Goal: Task Accomplishment & Management: Use online tool/utility

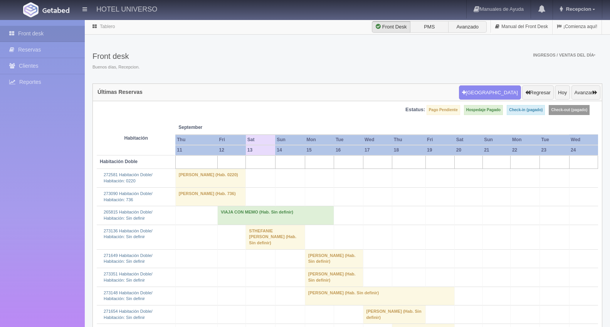
scroll to position [745, 0]
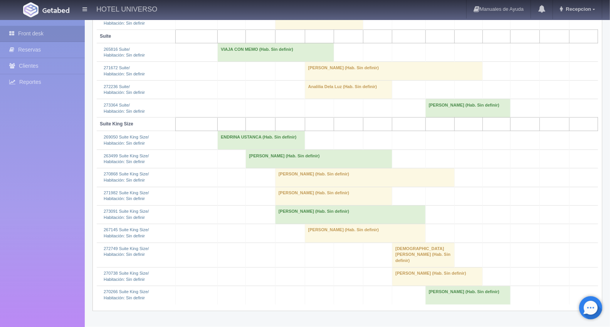
click at [220, 150] on td "ENDRINA USTANCA (Hab. Sin definir)" at bounding box center [261, 140] width 87 height 18
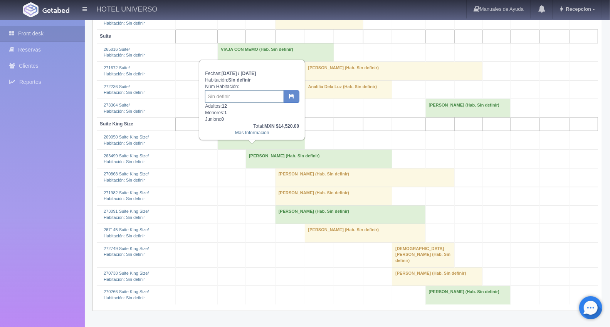
click at [220, 94] on input "text" at bounding box center [244, 97] width 79 height 12
type input "335/333/235/233/135/133"
click at [289, 98] on button "button" at bounding box center [292, 97] width 16 height 13
